Goal: Information Seeking & Learning: Find specific page/section

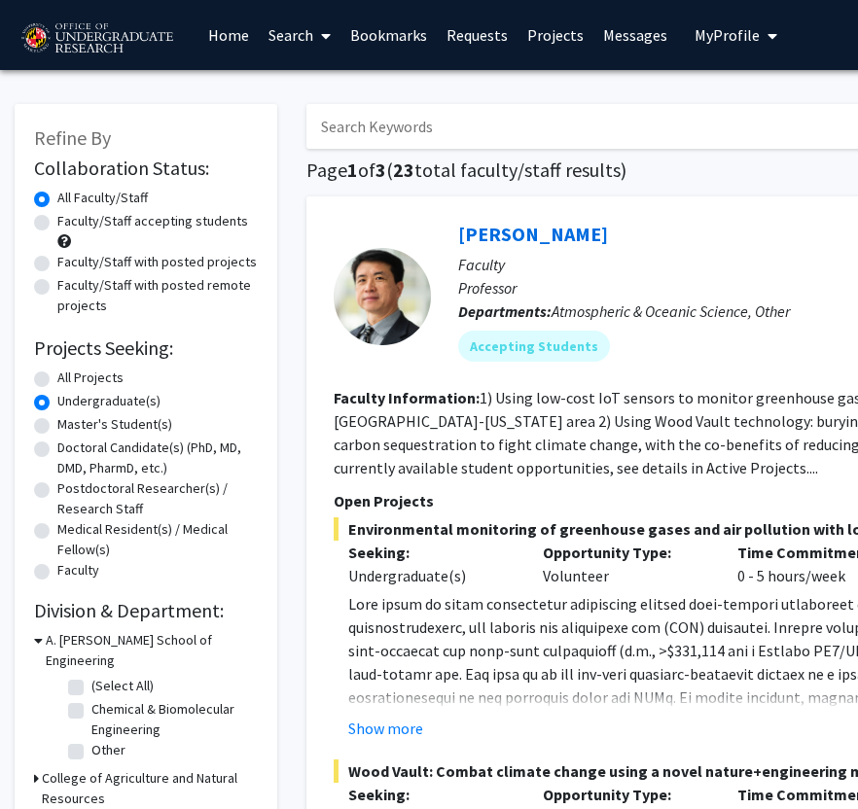
click at [293, 35] on link "Search" at bounding box center [300, 35] width 82 height 68
click at [305, 91] on span "Faculty/Staff" at bounding box center [330, 89] width 143 height 39
radio input "true"
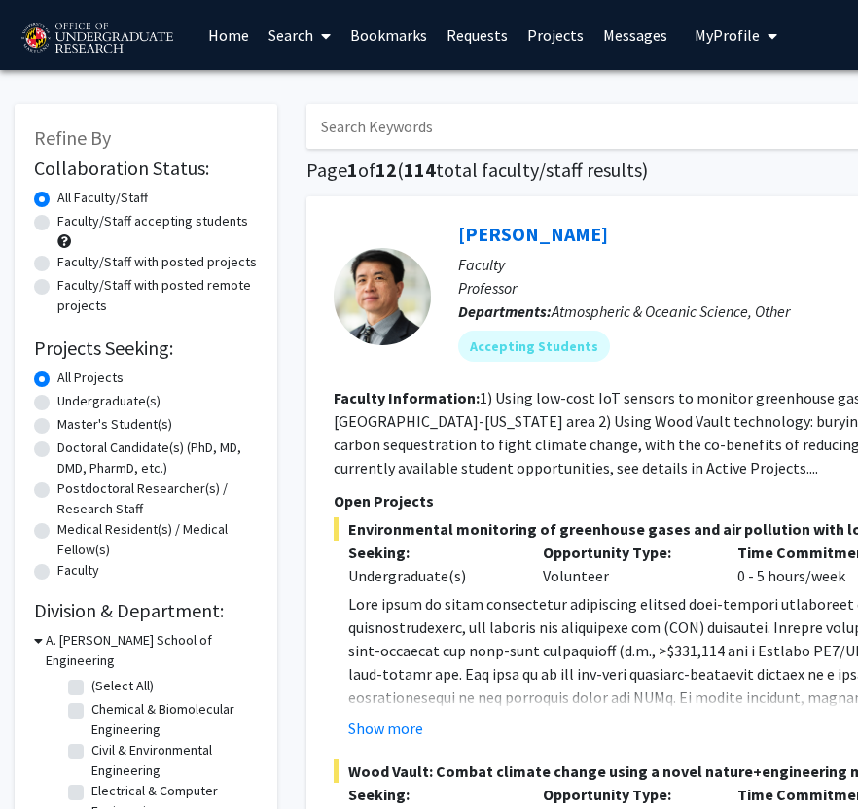
click at [383, 120] on input "Search Keywords" at bounding box center [687, 126] width 763 height 45
type input "gard"
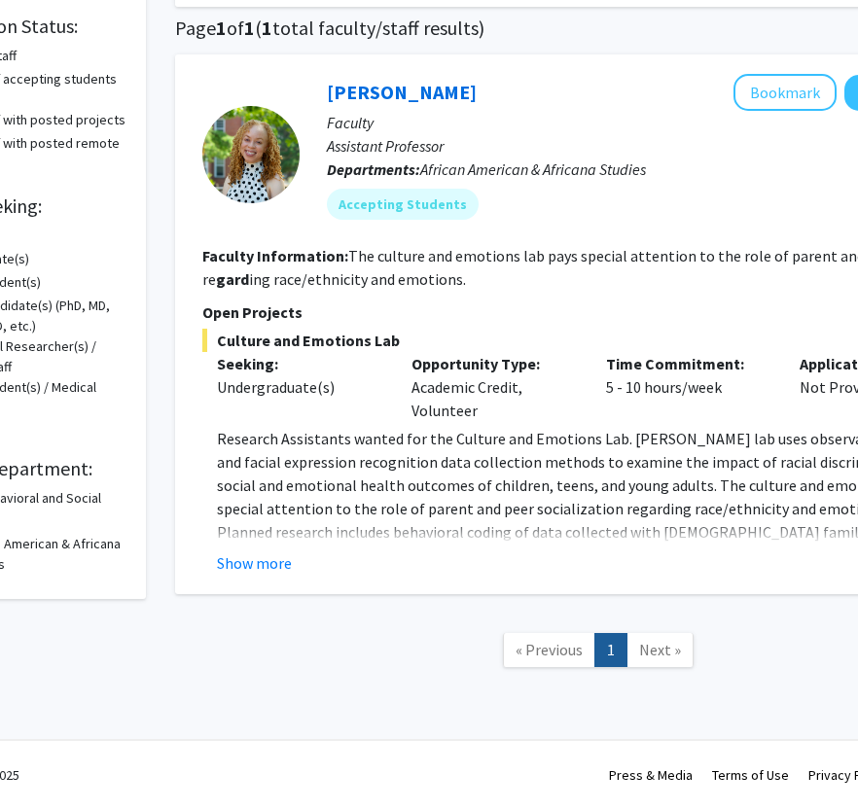
scroll to position [0, 131]
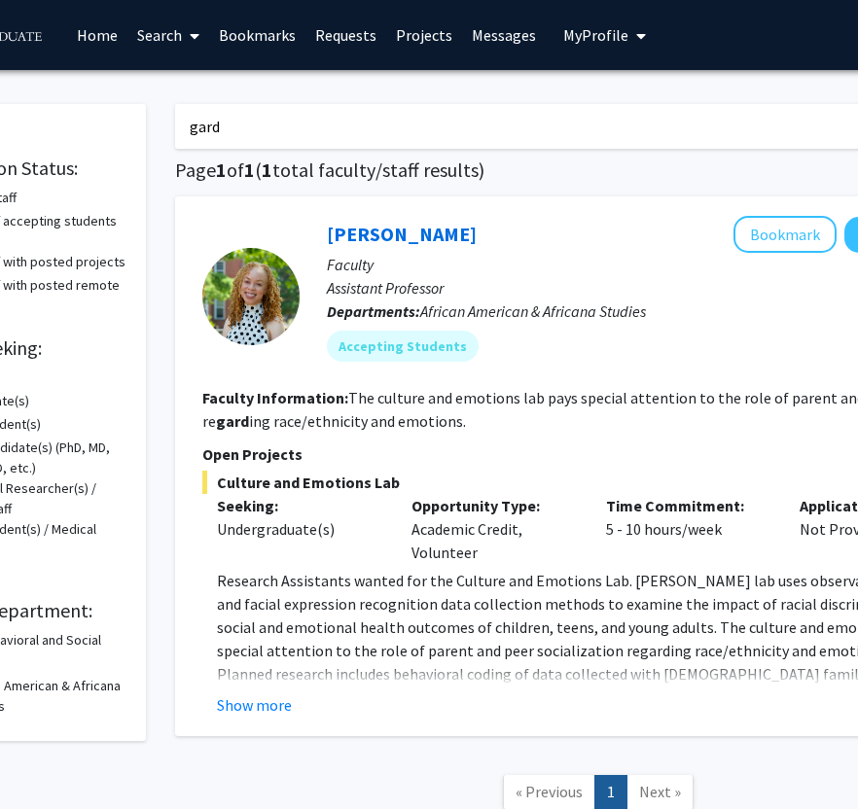
click at [479, 43] on link "Messages" at bounding box center [504, 35] width 84 height 68
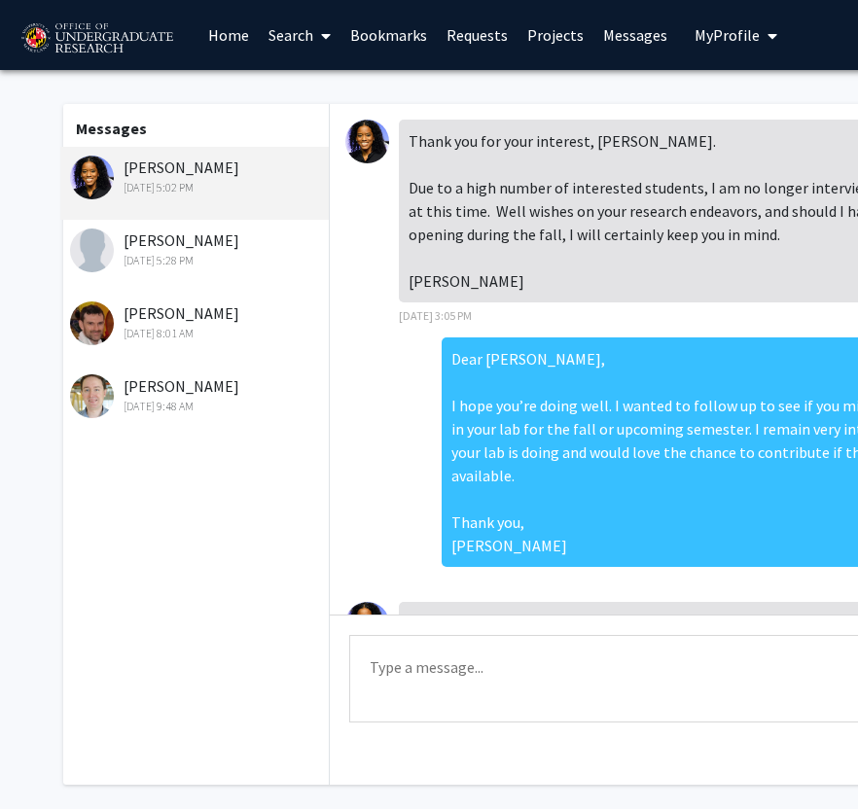
scroll to position [1473, 0]
